Goal: Information Seeking & Learning: Compare options

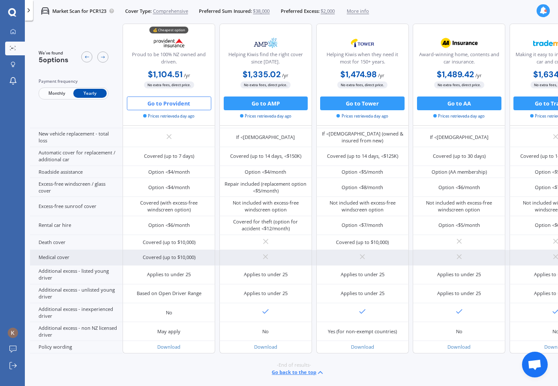
scroll to position [337, 0]
drag, startPoint x: 146, startPoint y: 246, endPoint x: 203, endPoint y: 243, distance: 57.1
click at [203, 250] on div "Covered (up to $10,000)" at bounding box center [169, 257] width 93 height 15
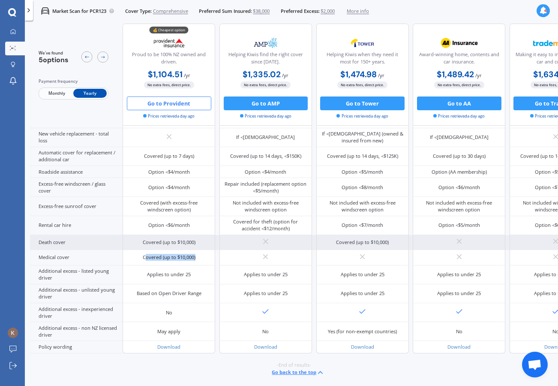
scroll to position [344, 0]
drag, startPoint x: 146, startPoint y: 228, endPoint x: 190, endPoint y: 227, distance: 43.3
click at [190, 239] on div "Covered (up to $10,000)" at bounding box center [169, 242] width 53 height 7
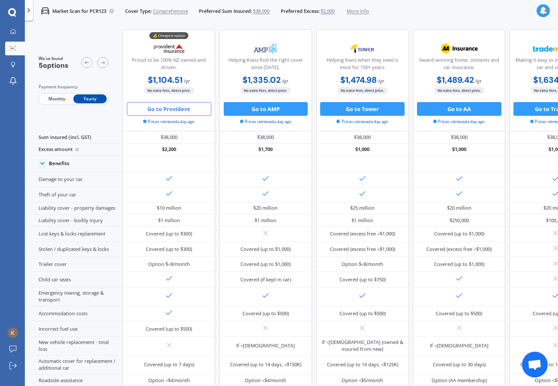
scroll to position [0, 0]
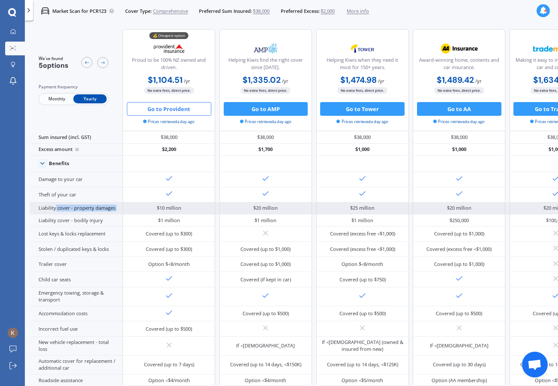
drag, startPoint x: 56, startPoint y: 217, endPoint x: 126, endPoint y: 217, distance: 69.9
click at [126, 214] on div "Liability cover - property damages $10 million $20 million $25 million $20 mill…" at bounding box center [316, 208] width 572 height 12
click at [50, 214] on div "Liability cover - property damages" at bounding box center [76, 208] width 93 height 12
drag, startPoint x: 155, startPoint y: 216, endPoint x: 193, endPoint y: 216, distance: 37.3
click at [193, 214] on div "$10 million" at bounding box center [169, 208] width 93 height 12
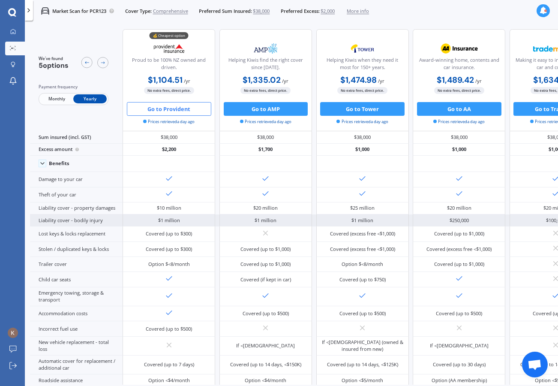
click at [149, 226] on div "$1 million" at bounding box center [169, 220] width 93 height 12
drag, startPoint x: 149, startPoint y: 234, endPoint x: 171, endPoint y: 234, distance: 22.3
click at [171, 226] on div "$1 million" at bounding box center [169, 220] width 93 height 12
click at [183, 226] on div "$1 million" at bounding box center [169, 220] width 93 height 12
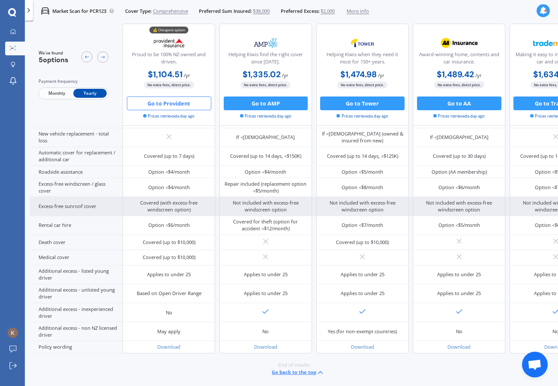
scroll to position [353, 0]
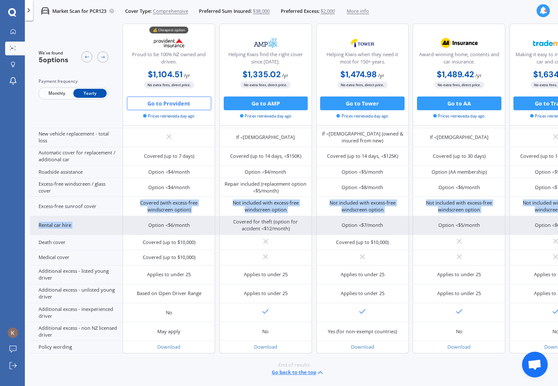
drag, startPoint x: 139, startPoint y: 173, endPoint x: 196, endPoint y: 186, distance: 58.2
click at [196, 186] on div "Sum insured (incl. GST) $38,000 $38,000 $38,000 $38,000 $38,000 Excess amount $…" at bounding box center [316, 138] width 572 height 430
